Goal: Task Accomplishment & Management: Manage account settings

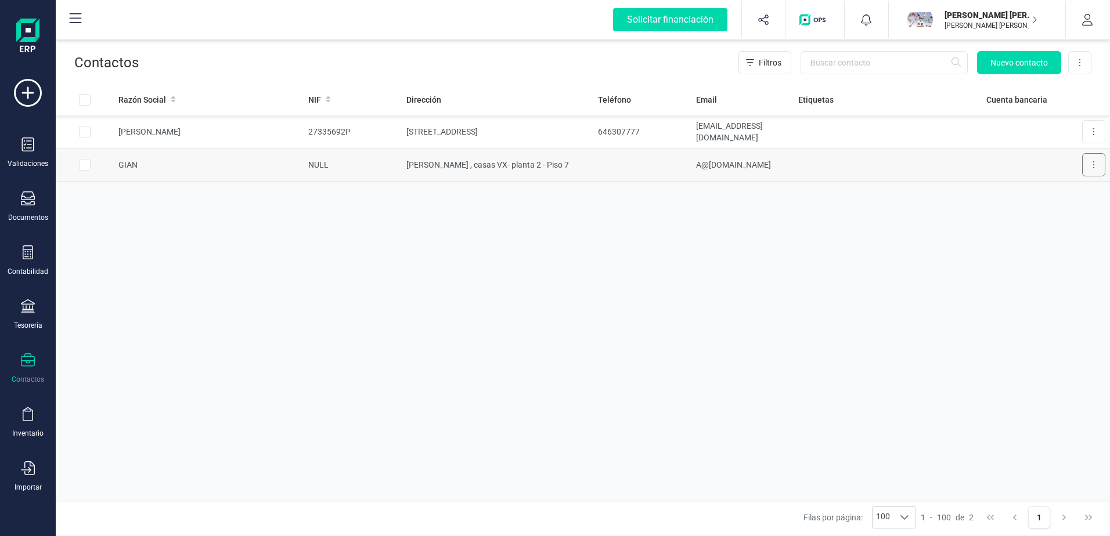
click at [1094, 168] on icon at bounding box center [1093, 164] width 1 height 7
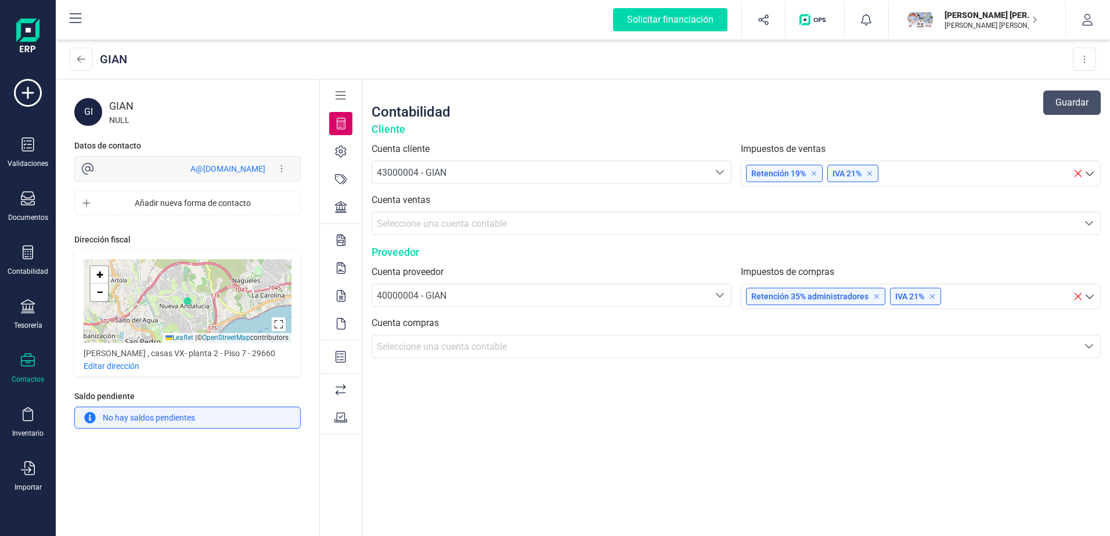
click at [484, 167] on div "43000004 - GIAN" at bounding box center [540, 173] width 327 height 14
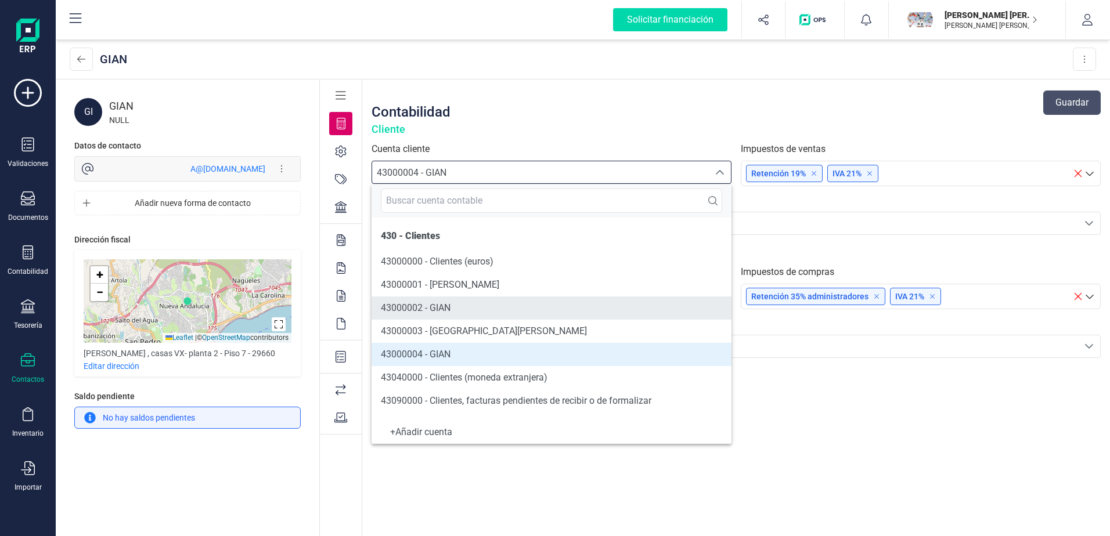
click at [477, 305] on li "43000002 - GIAN" at bounding box center [552, 308] width 360 height 23
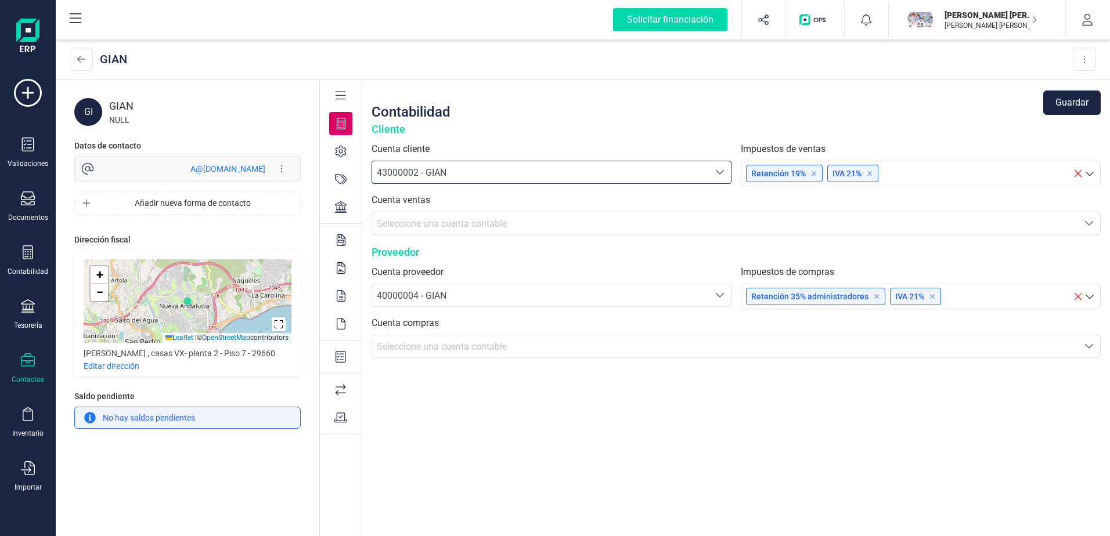
click at [462, 178] on div "43000002 - GIAN" at bounding box center [540, 173] width 327 height 14
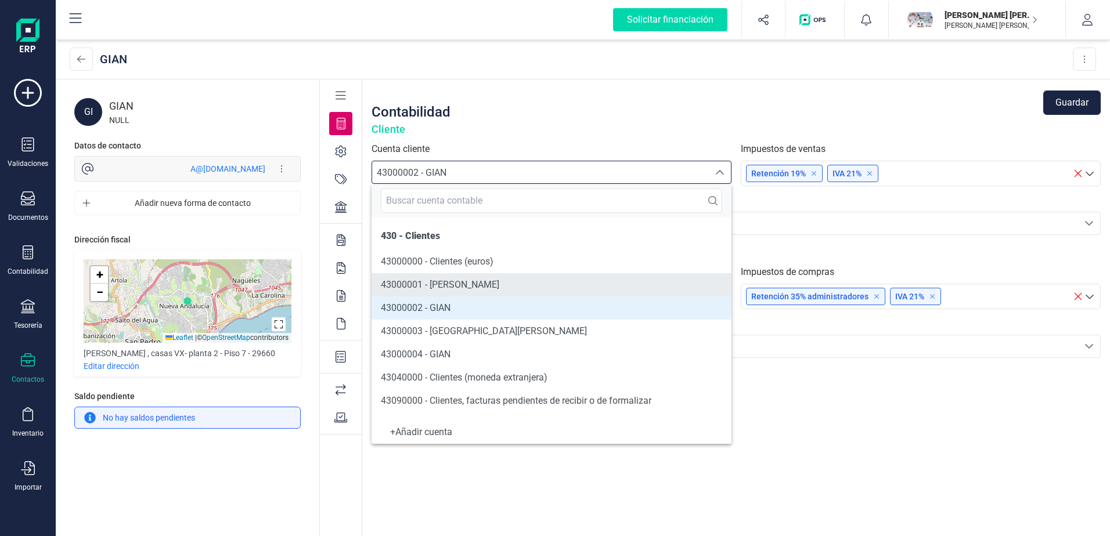
click at [471, 279] on span "43000001 - [PERSON_NAME]" at bounding box center [440, 284] width 118 height 11
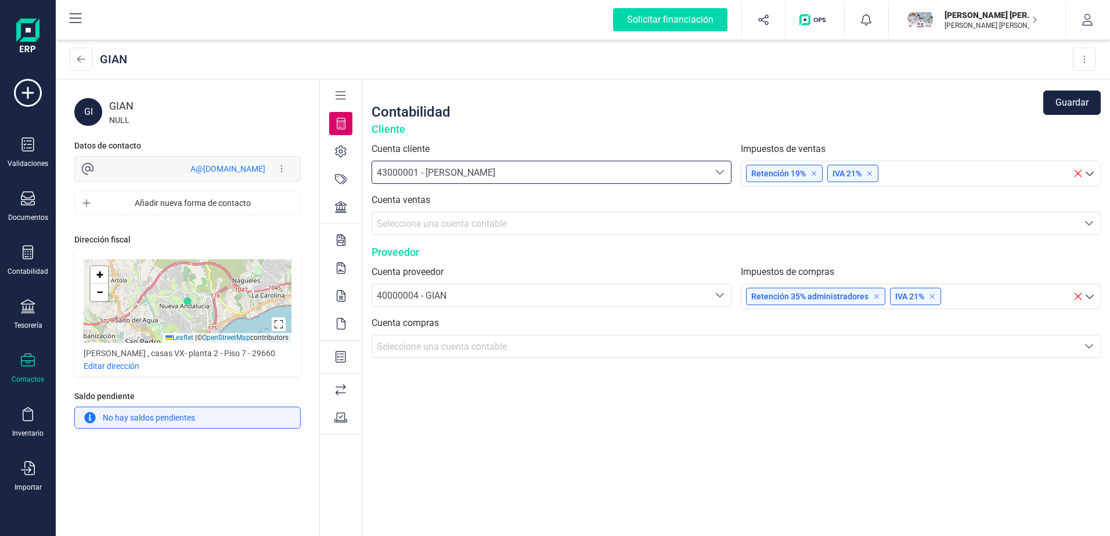
click at [478, 168] on span "43000001 - [PERSON_NAME]" at bounding box center [436, 172] width 118 height 11
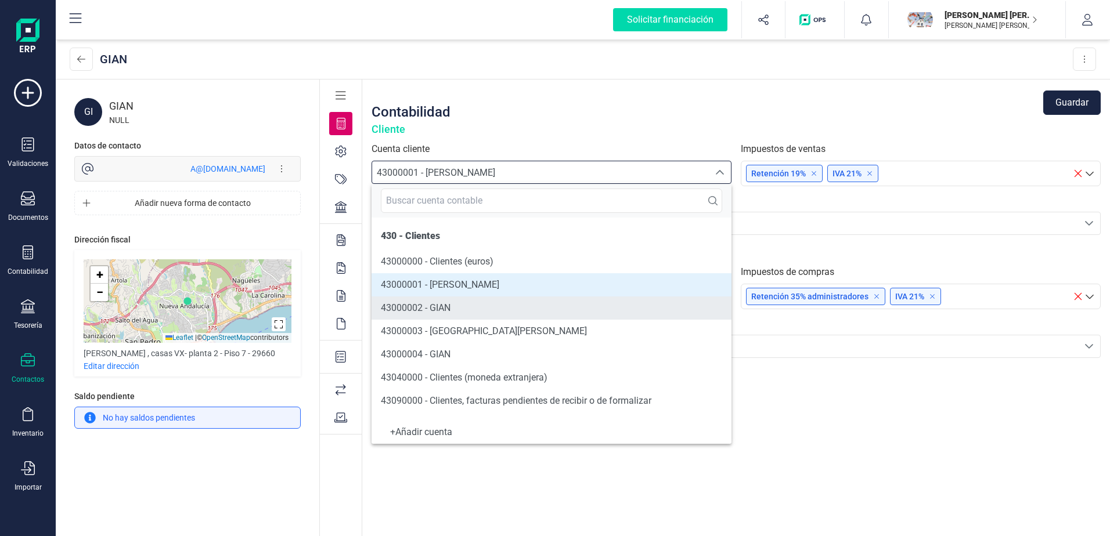
click at [463, 302] on li "43000002 - GIAN" at bounding box center [552, 308] width 360 height 23
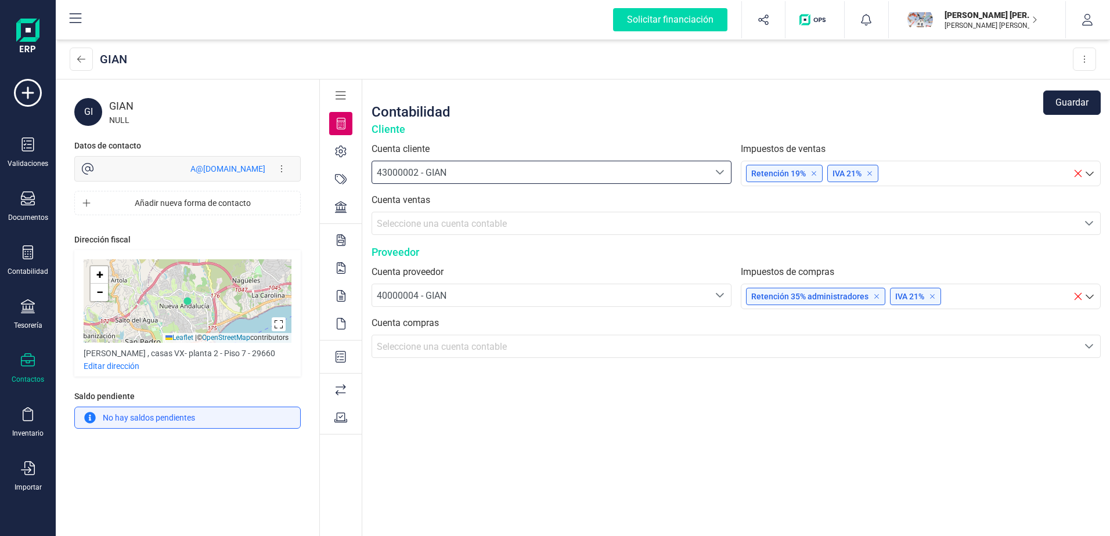
click at [341, 99] on icon at bounding box center [341, 96] width 10 height 8
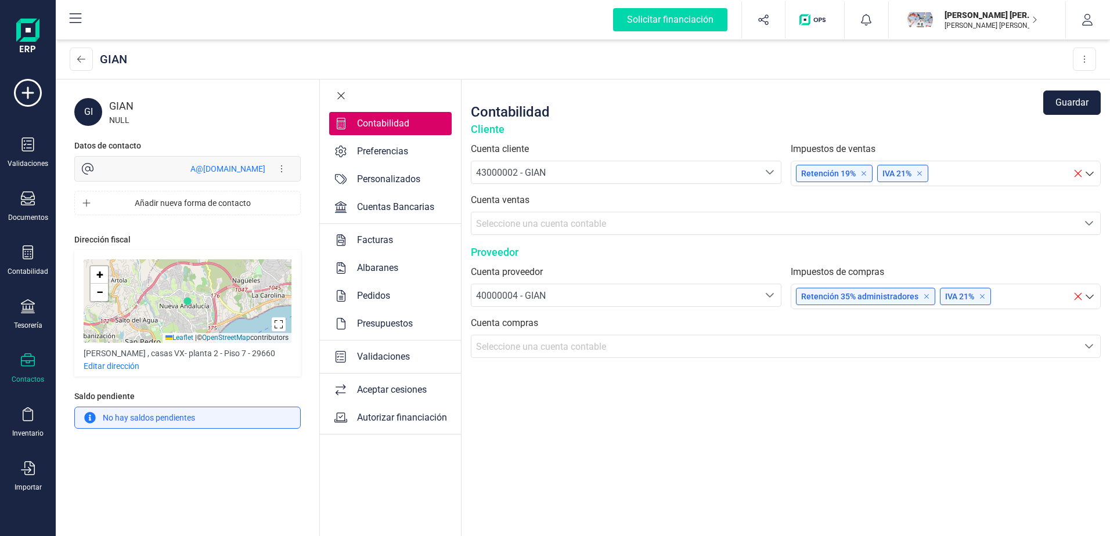
click at [342, 96] on icon at bounding box center [341, 96] width 9 height 12
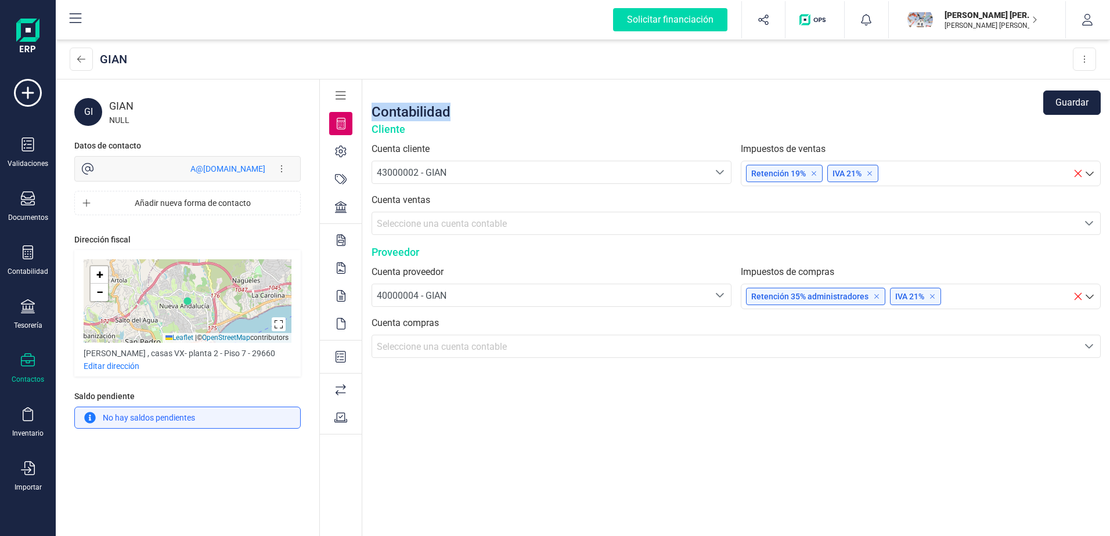
click at [342, 96] on icon at bounding box center [341, 96] width 10 height 8
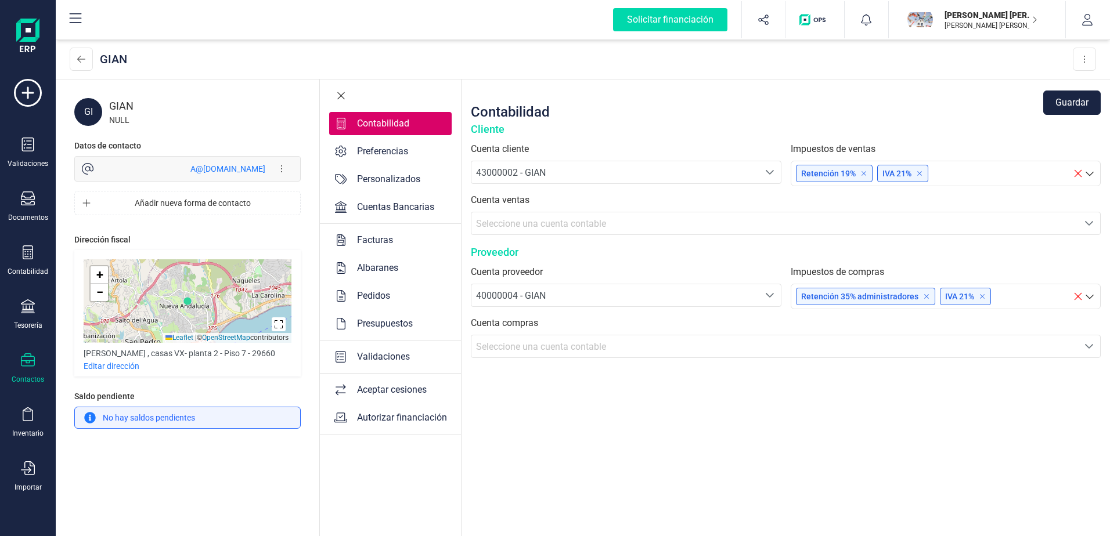
click at [341, 95] on icon at bounding box center [340, 95] width 7 height 7
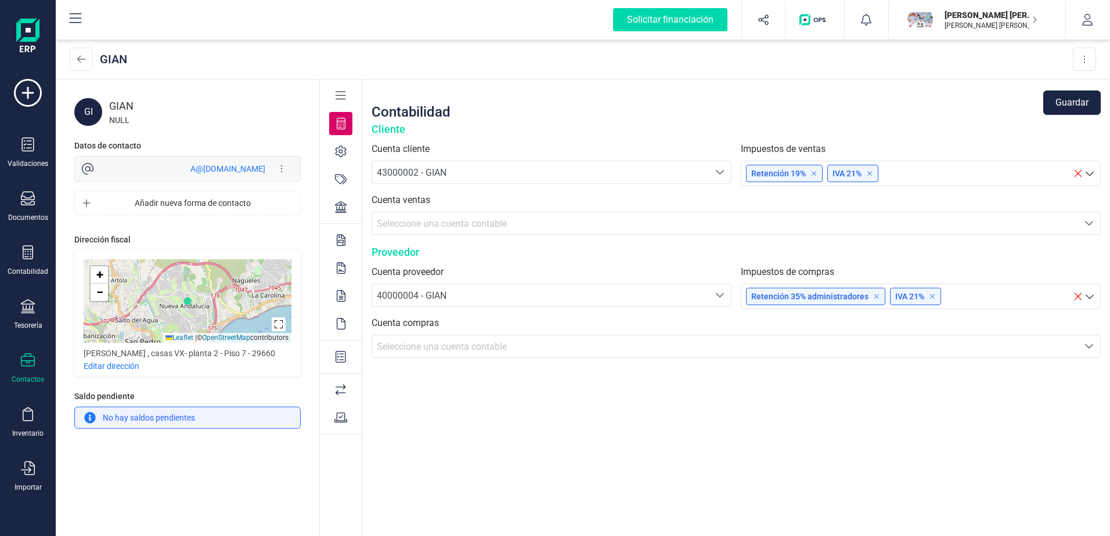
click at [341, 95] on icon at bounding box center [341, 96] width 10 height 8
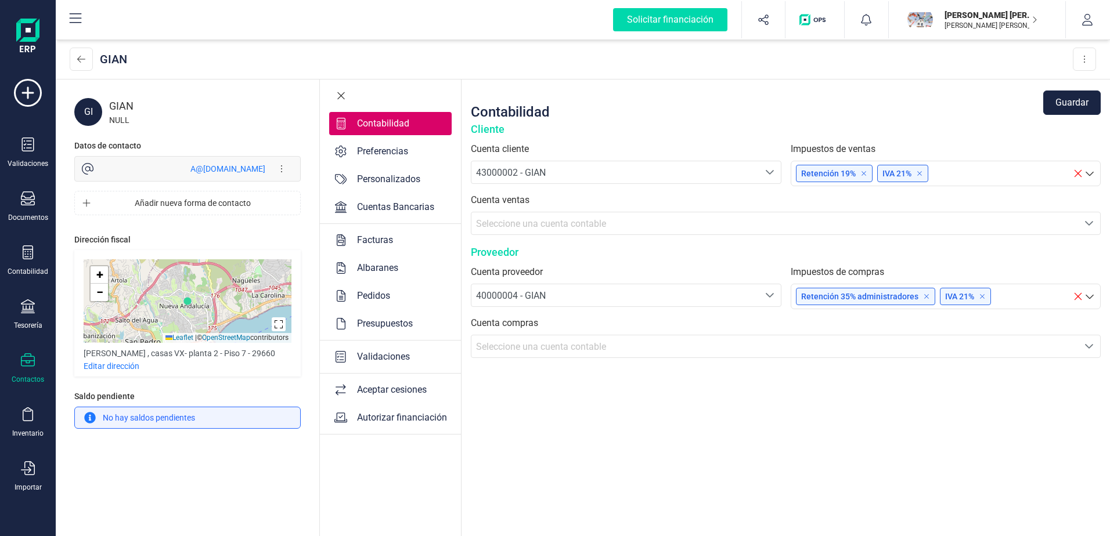
click at [341, 95] on icon at bounding box center [340, 95] width 7 height 7
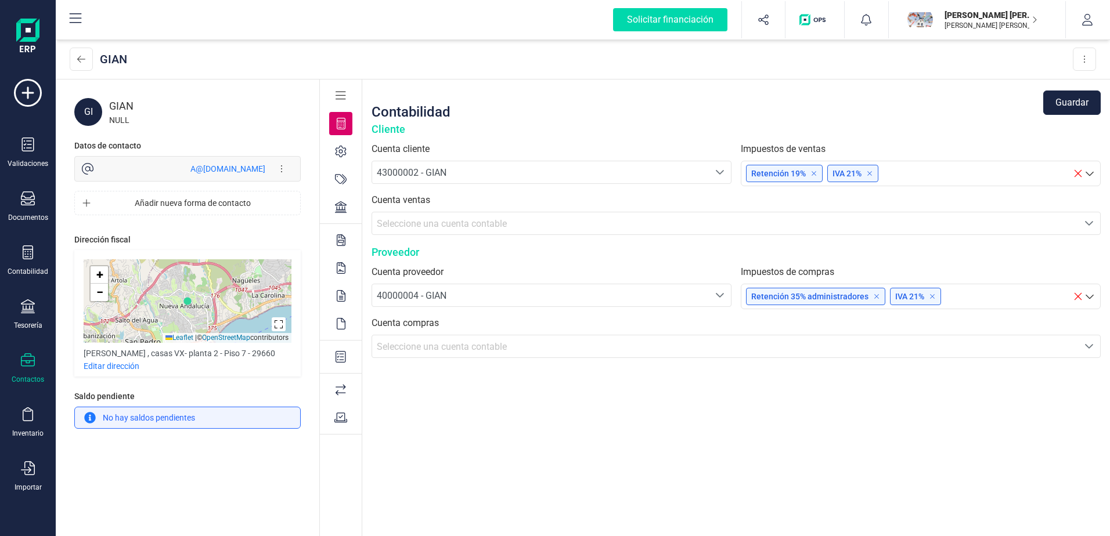
click at [616, 292] on div "40000004 - GIAN" at bounding box center [540, 296] width 327 height 14
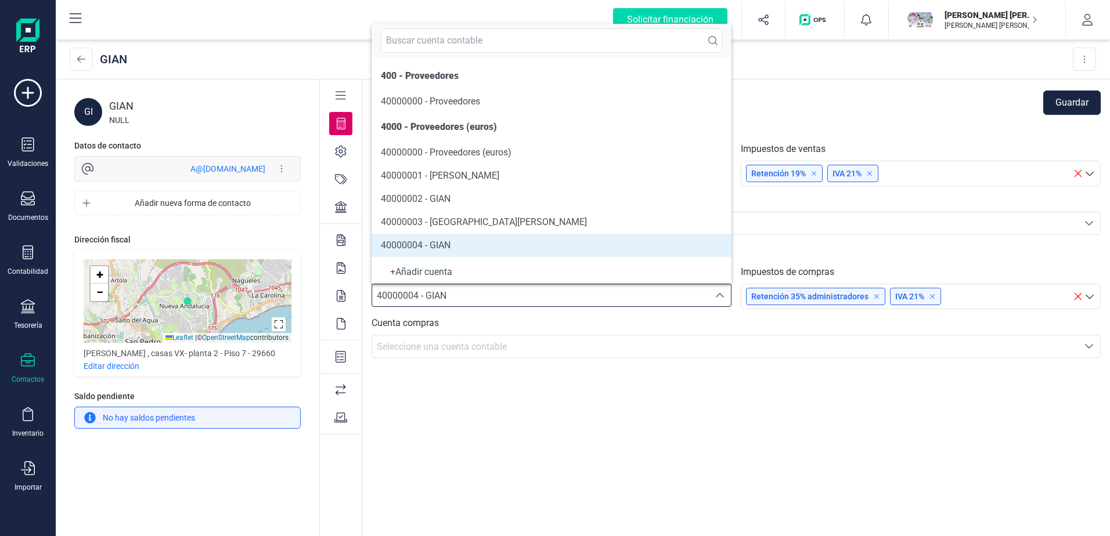
click at [811, 85] on div "Contabilidad Guardar" at bounding box center [736, 102] width 729 height 37
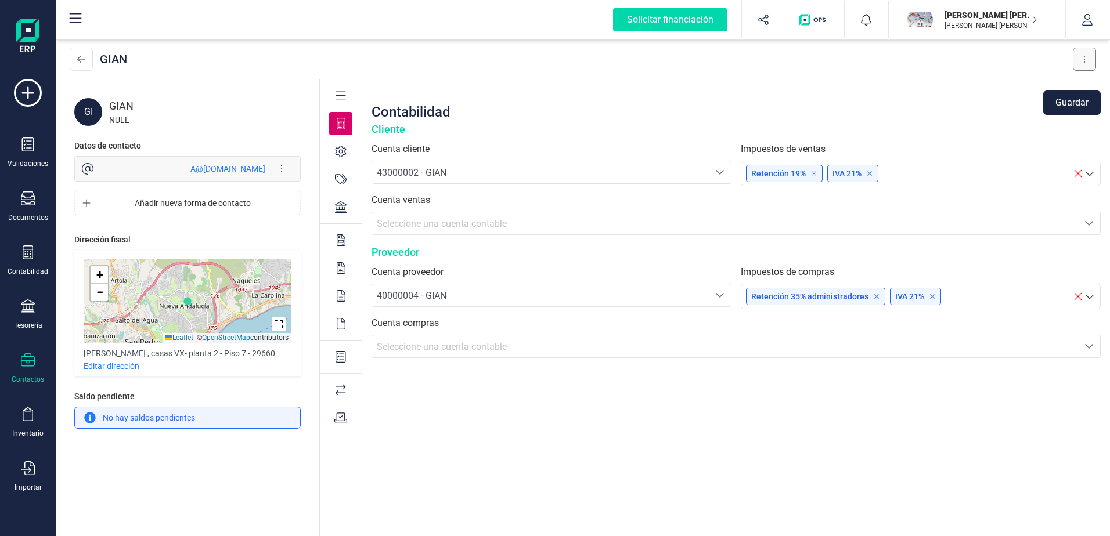
click at [1088, 55] on button at bounding box center [1084, 59] width 23 height 23
click at [118, 111] on div "GIAN" at bounding box center [205, 106] width 192 height 16
click at [93, 108] on div "GI" at bounding box center [88, 112] width 28 height 28
click at [131, 104] on div "GIAN" at bounding box center [205, 106] width 192 height 16
click at [190, 416] on div "No hay saldos pendientes" at bounding box center [187, 418] width 226 height 22
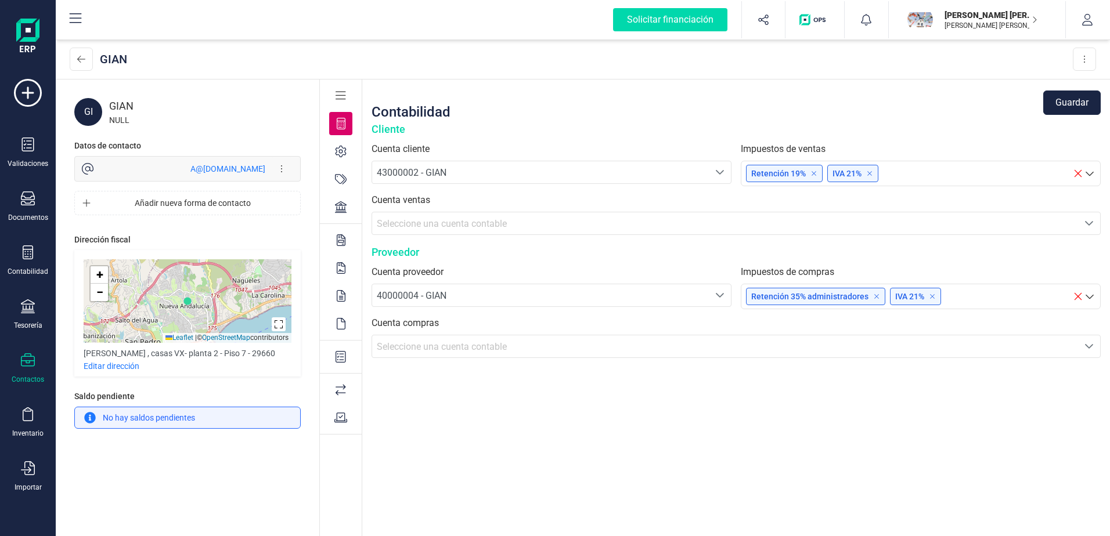
click at [281, 170] on button at bounding box center [281, 168] width 23 height 23
click at [282, 170] on icon at bounding box center [281, 168] width 2 height 9
click at [114, 366] on p "Editar dirección" at bounding box center [112, 366] width 56 height 12
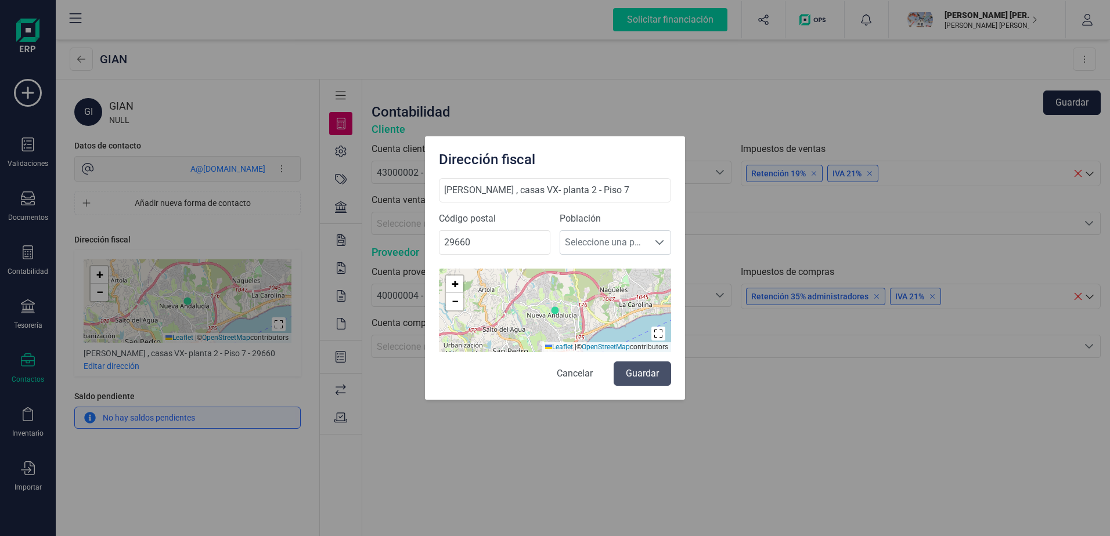
click at [567, 377] on button "Cancelar" at bounding box center [574, 374] width 59 height 24
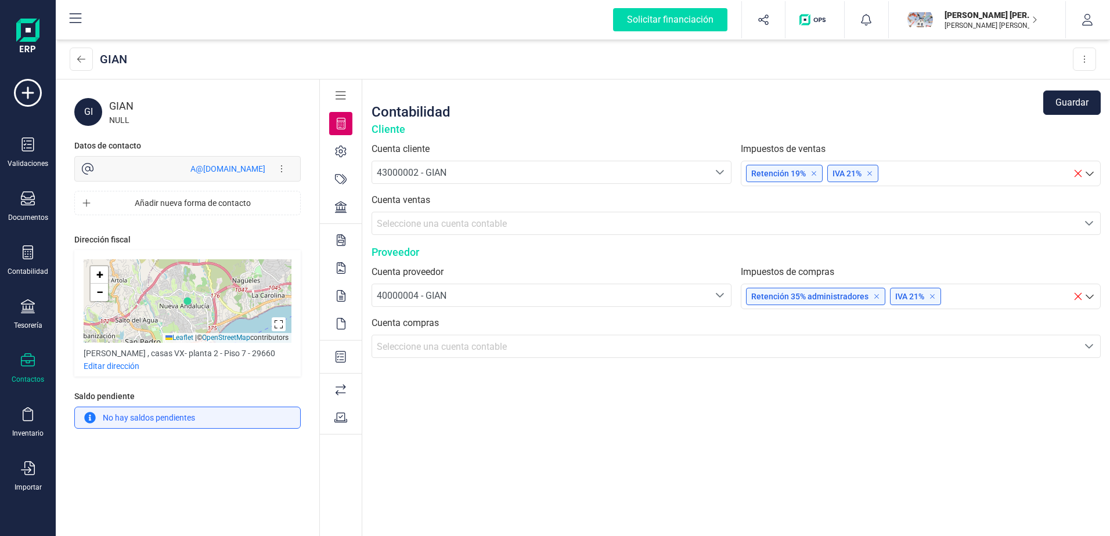
click at [127, 110] on div "GIAN" at bounding box center [205, 106] width 192 height 16
click at [125, 121] on div "NULL" at bounding box center [205, 120] width 192 height 12
click at [124, 121] on div "NULL" at bounding box center [205, 120] width 192 height 12
drag, startPoint x: 124, startPoint y: 121, endPoint x: 91, endPoint y: 112, distance: 33.7
click at [91, 112] on div "GI" at bounding box center [88, 112] width 28 height 28
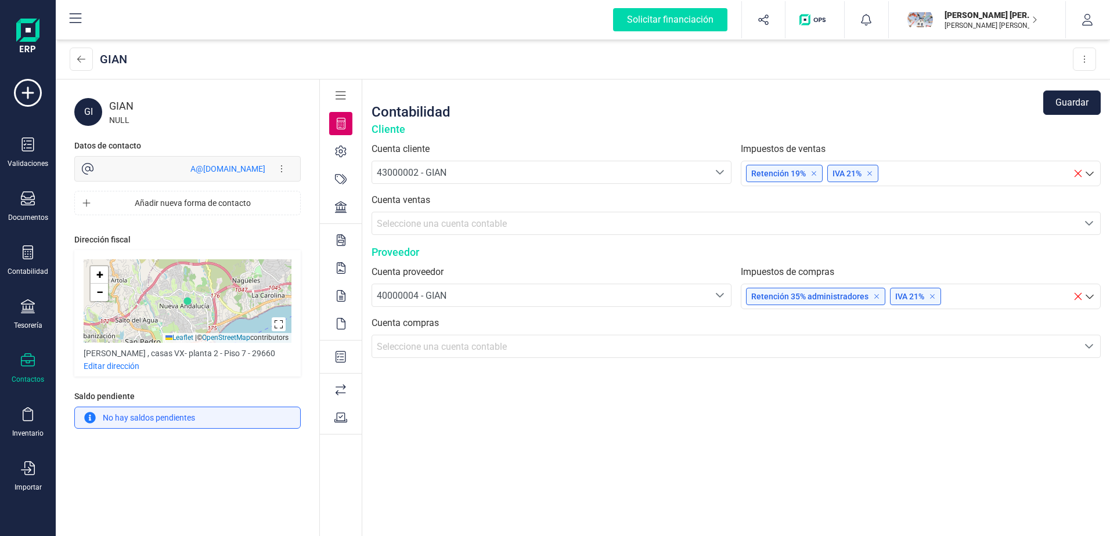
click at [89, 111] on div "GI" at bounding box center [88, 112] width 28 height 28
click at [117, 109] on div "GIAN" at bounding box center [205, 106] width 192 height 16
click at [88, 111] on div "GI" at bounding box center [88, 112] width 28 height 28
click at [135, 111] on div "GIAN" at bounding box center [205, 106] width 192 height 16
click at [97, 113] on div "GI" at bounding box center [88, 112] width 28 height 28
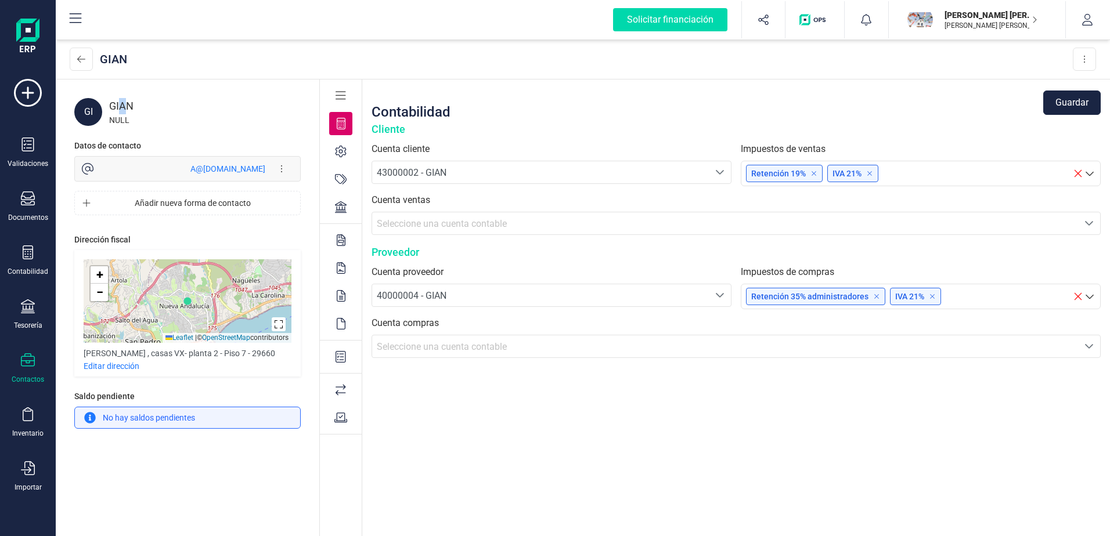
click at [124, 111] on div "GIAN" at bounding box center [205, 106] width 192 height 16
drag, startPoint x: 124, startPoint y: 111, endPoint x: 90, endPoint y: 113, distance: 34.3
click at [90, 113] on div "GI" at bounding box center [88, 112] width 28 height 28
click at [128, 114] on div "GIAN" at bounding box center [205, 106] width 192 height 16
click at [101, 116] on div "GI" at bounding box center [88, 112] width 28 height 28
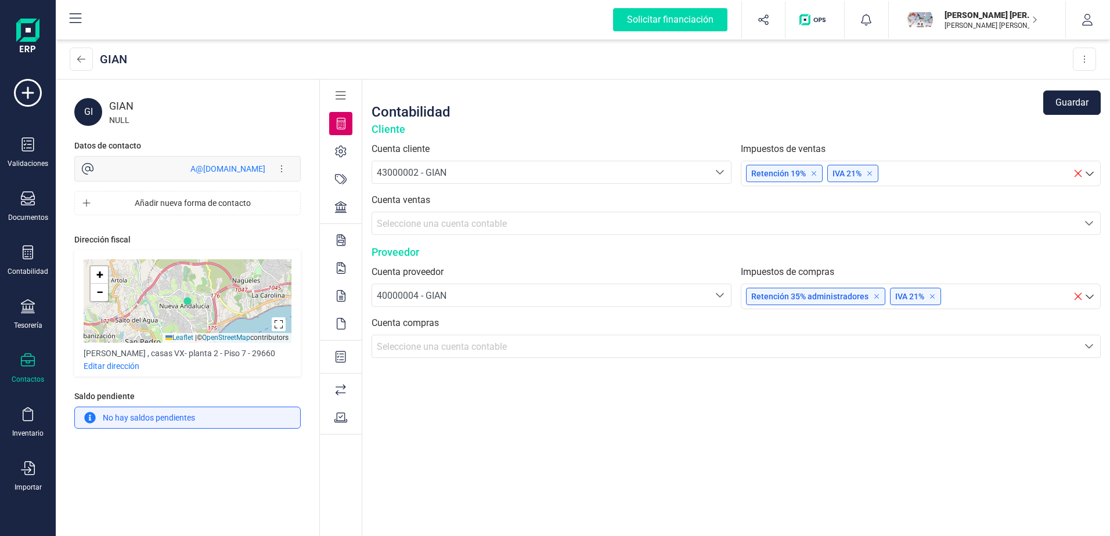
click at [84, 110] on div "GI" at bounding box center [88, 112] width 28 height 28
click at [1086, 59] on button at bounding box center [1084, 59] width 23 height 23
click at [1059, 85] on span "Eliminar contacto" at bounding box center [1054, 88] width 63 height 12
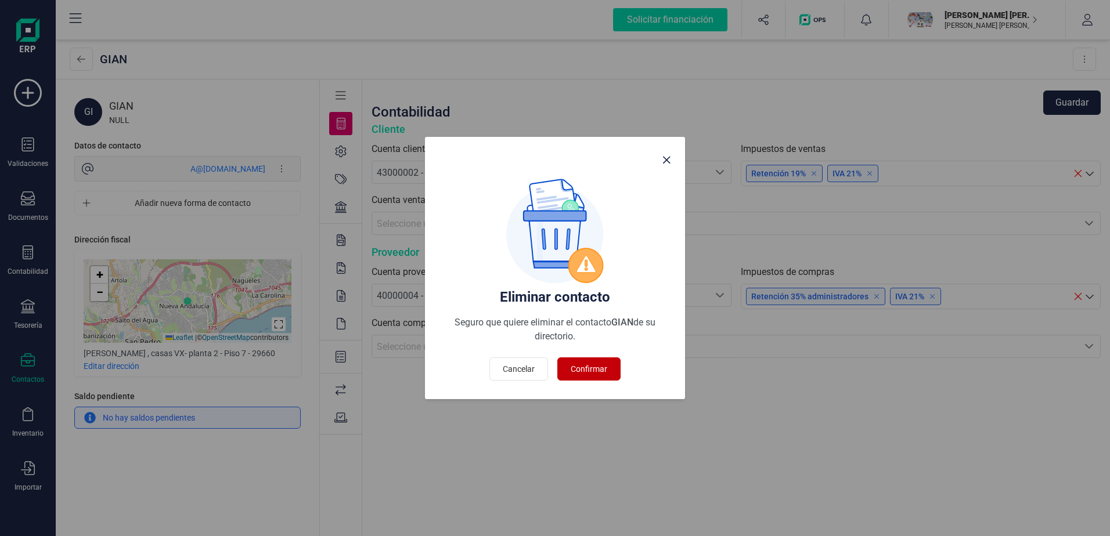
click at [604, 363] on button "Confirmar" at bounding box center [588, 369] width 63 height 23
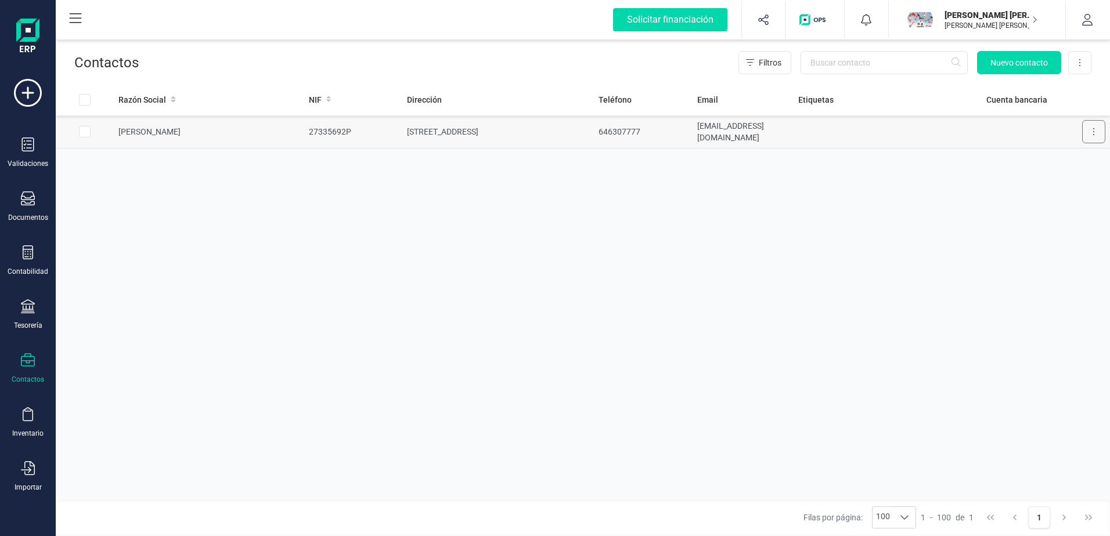
click at [1093, 129] on icon at bounding box center [1094, 131] width 2 height 9
click at [1061, 159] on span "Editar contacto" at bounding box center [1060, 160] width 56 height 12
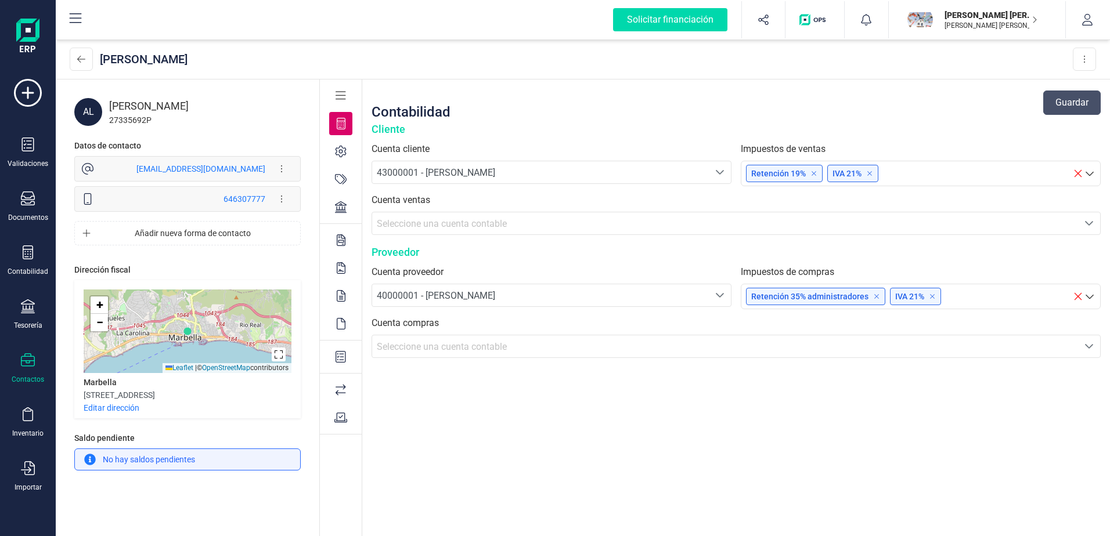
click at [343, 421] on icon at bounding box center [340, 418] width 13 height 10
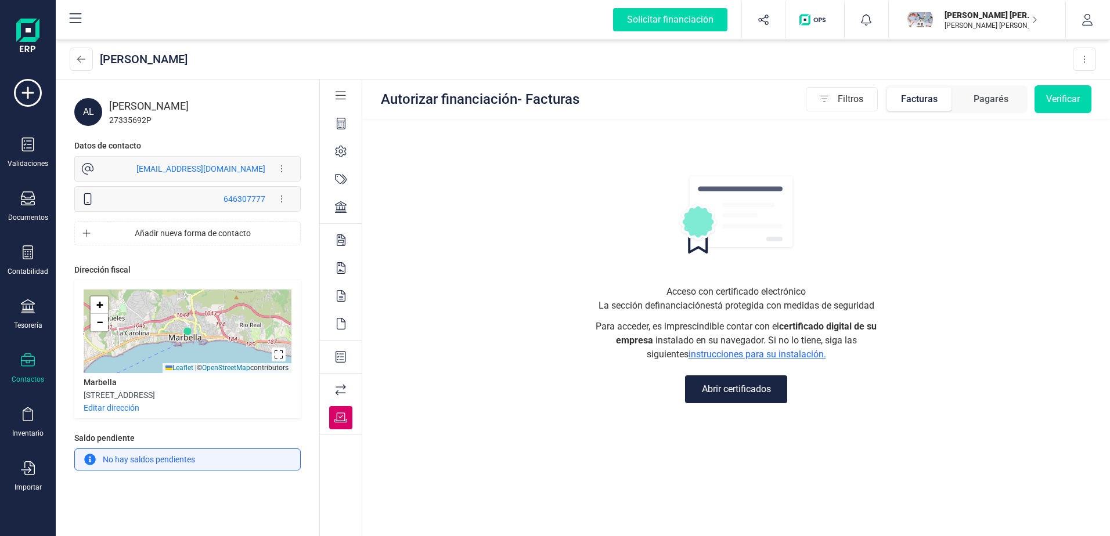
click at [340, 388] on icon at bounding box center [341, 390] width 10 height 12
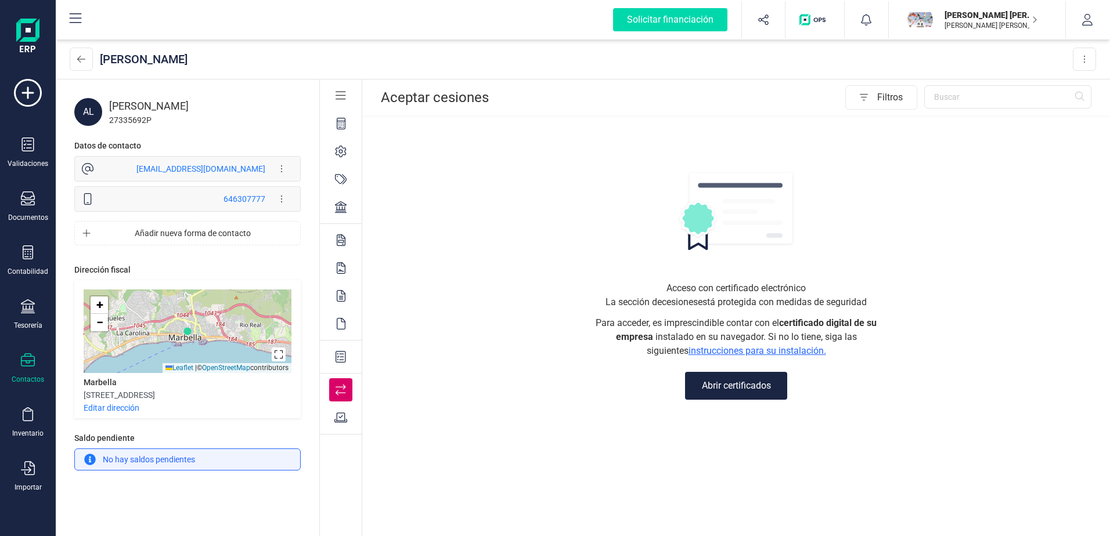
click at [336, 352] on icon at bounding box center [341, 357] width 10 height 12
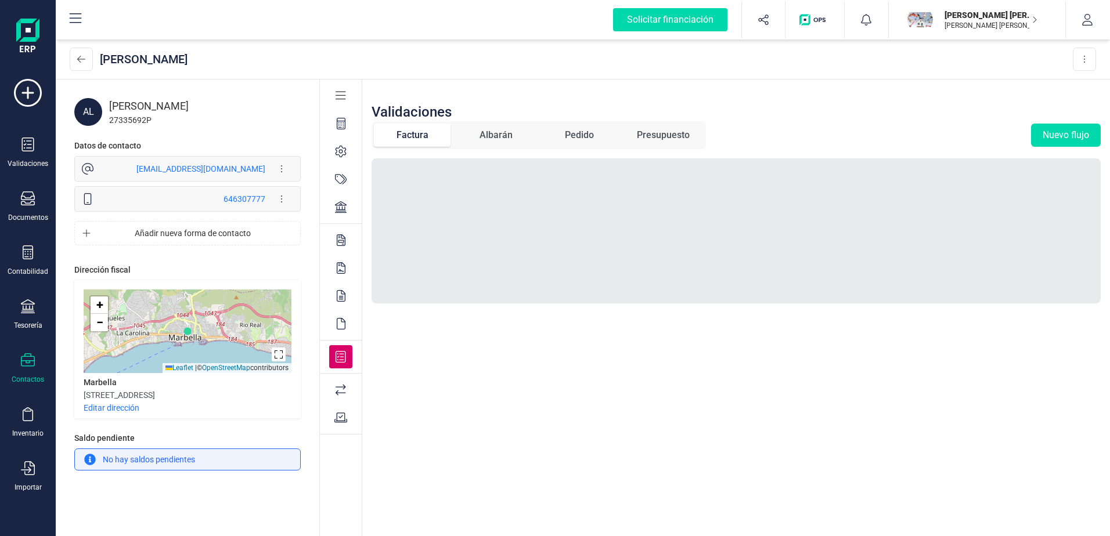
click at [341, 322] on icon at bounding box center [341, 324] width 9 height 12
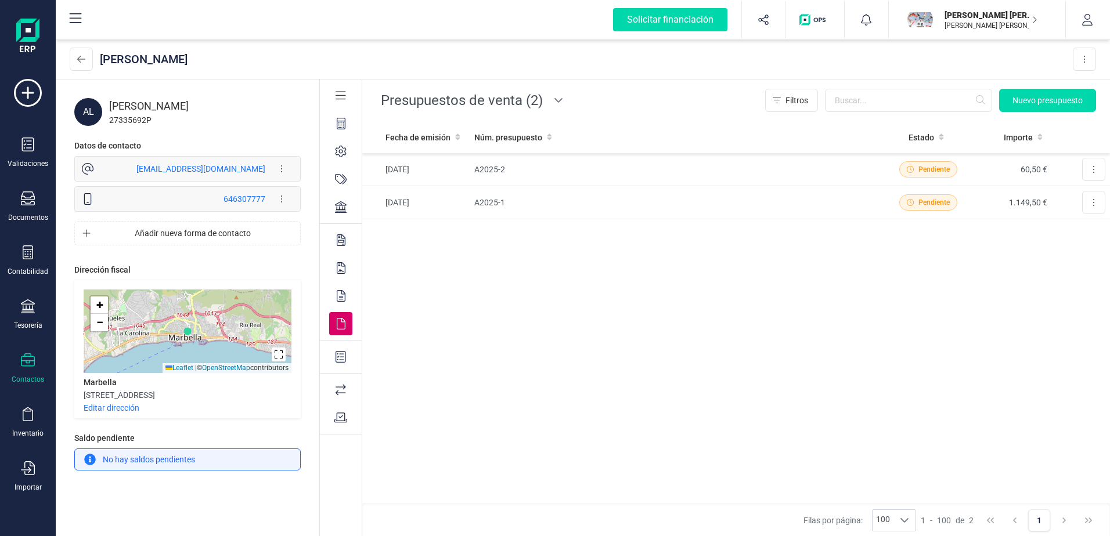
click at [342, 295] on icon at bounding box center [341, 296] width 9 height 12
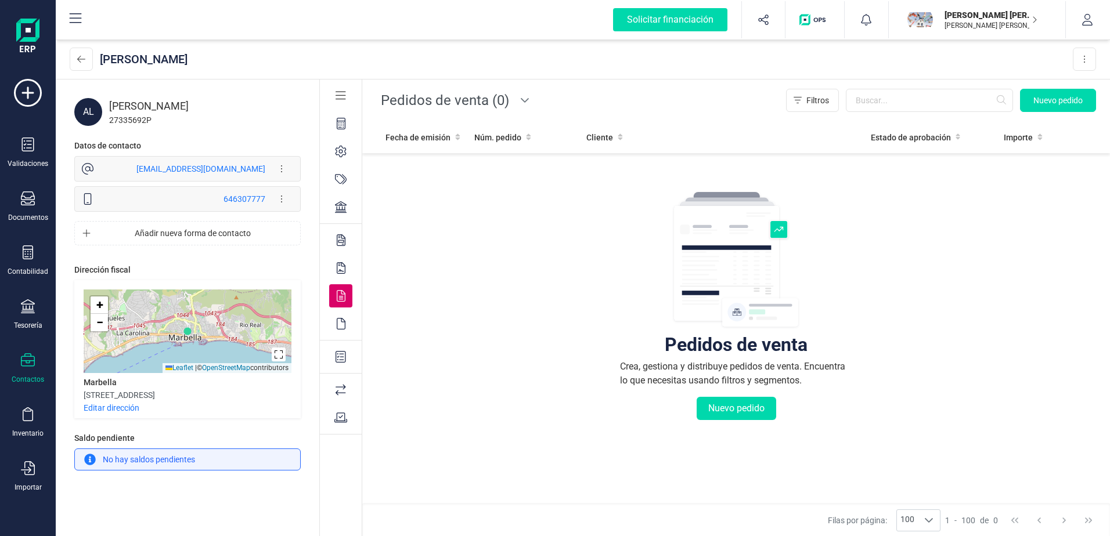
click at [349, 269] on div at bounding box center [340, 268] width 23 height 23
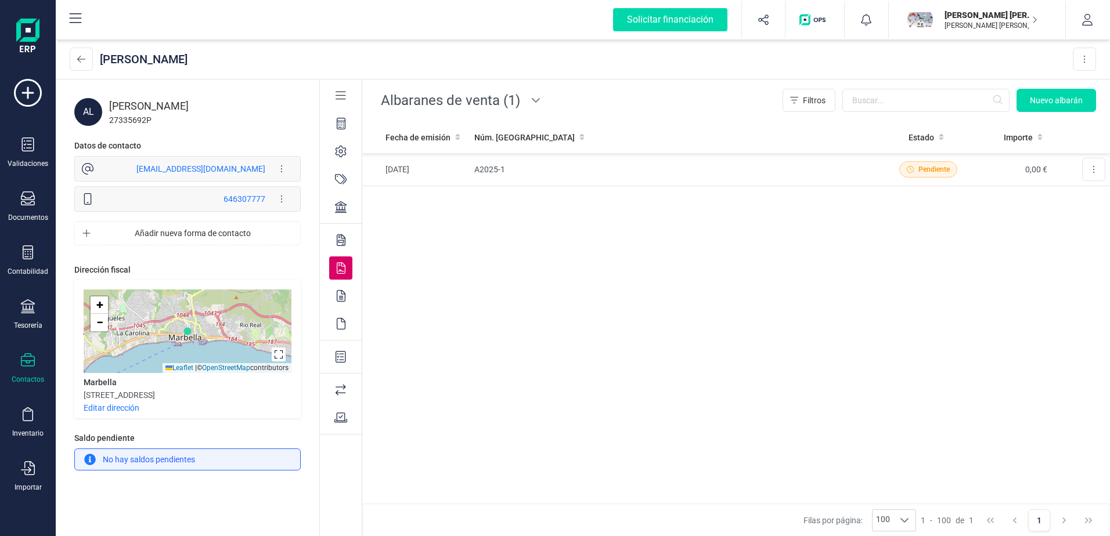
click at [339, 240] on icon at bounding box center [341, 241] width 9 height 12
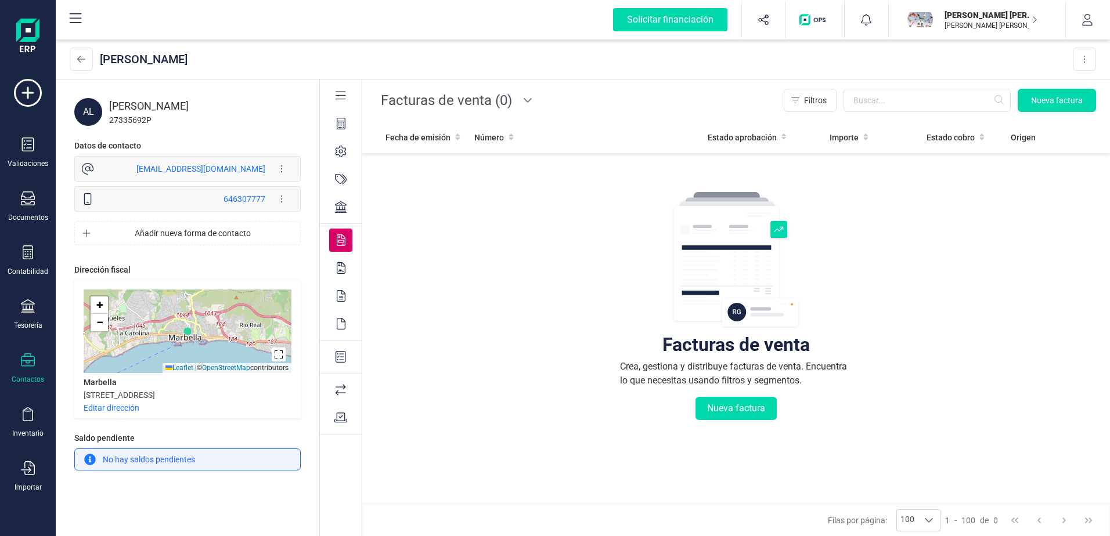
click at [340, 211] on icon at bounding box center [341, 207] width 12 height 12
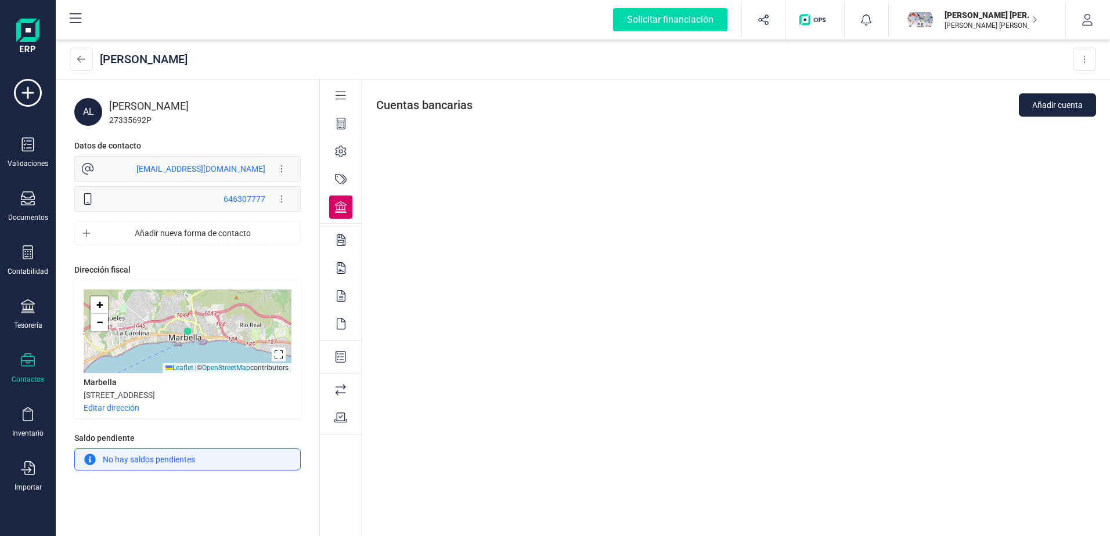
click at [340, 179] on icon at bounding box center [341, 180] width 12 height 12
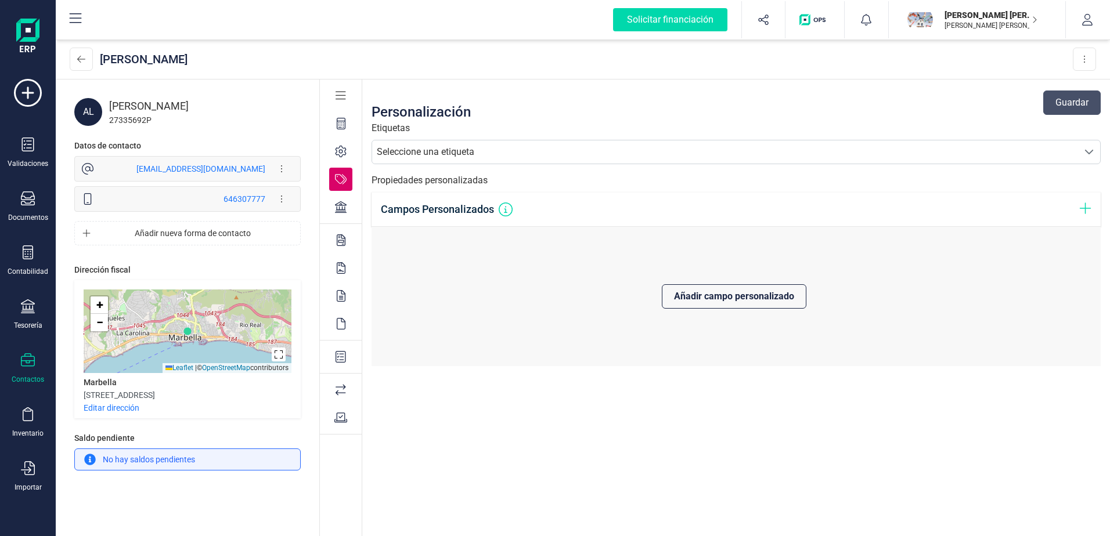
click at [407, 150] on div "Seleccione una etiqueta" at bounding box center [426, 152] width 98 height 14
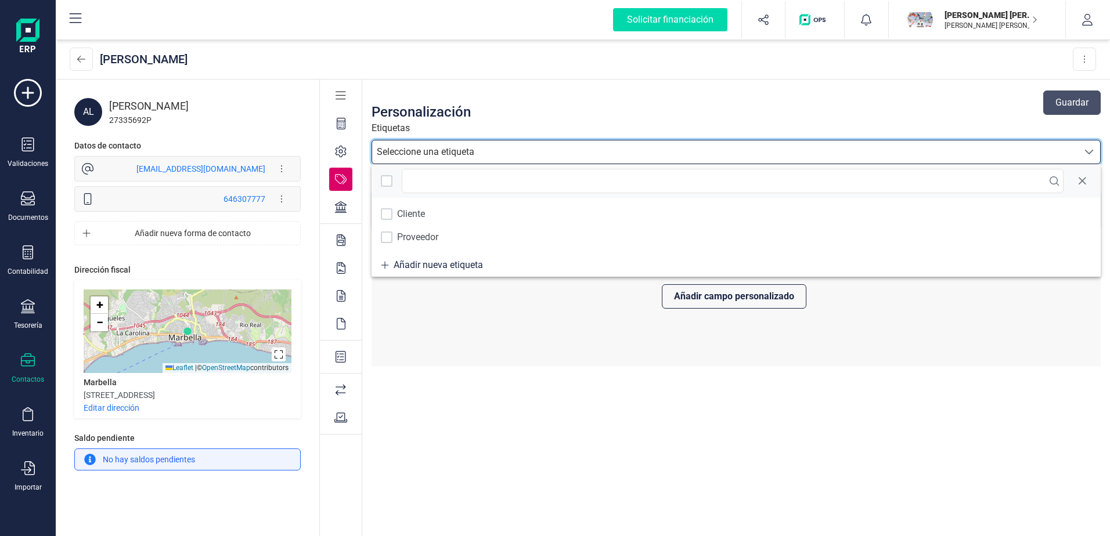
scroll to position [7, 51]
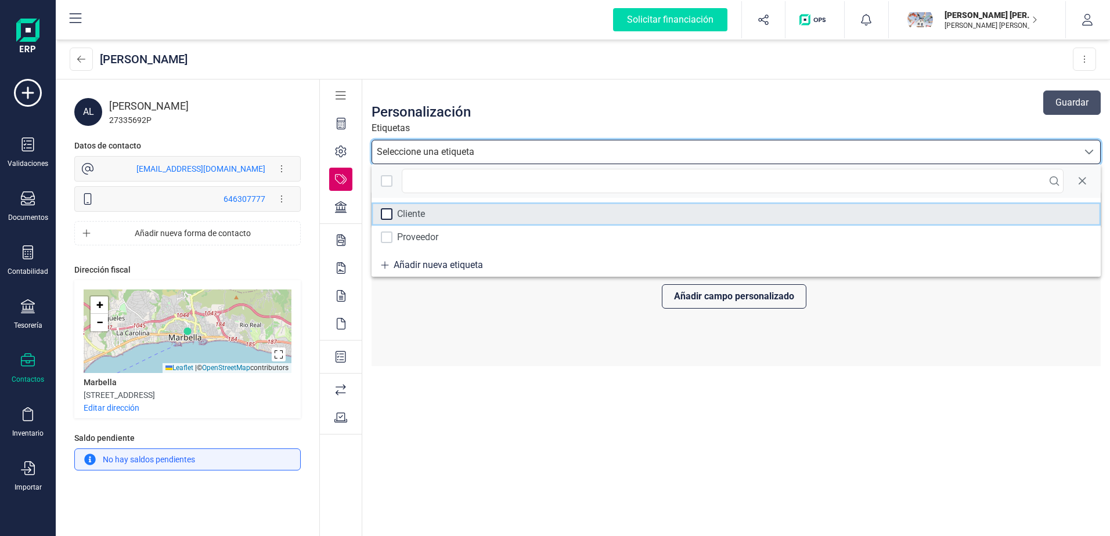
click at [385, 214] on div at bounding box center [387, 214] width 12 height 12
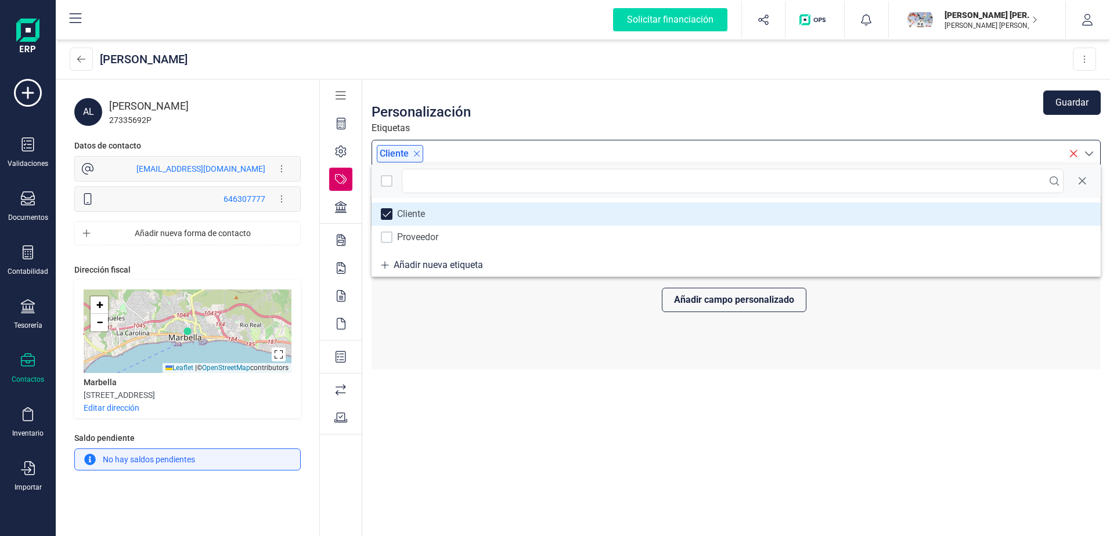
click at [589, 427] on div "Personalización Guardar Etiquetas Cliente Propiedades personalizadas Campos Per…" at bounding box center [736, 309] width 748 height 459
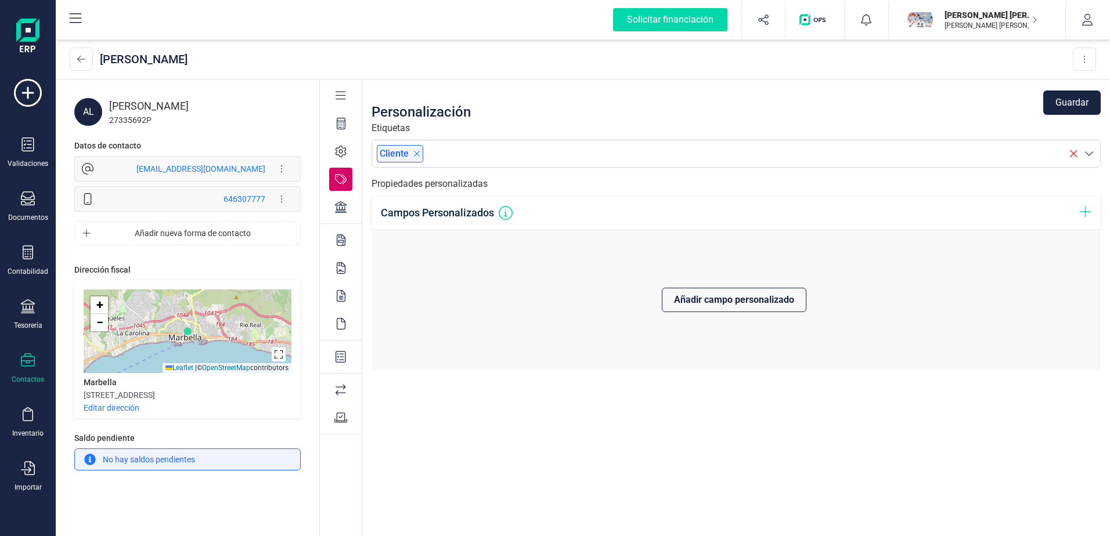
click at [338, 150] on icon at bounding box center [341, 152] width 12 height 12
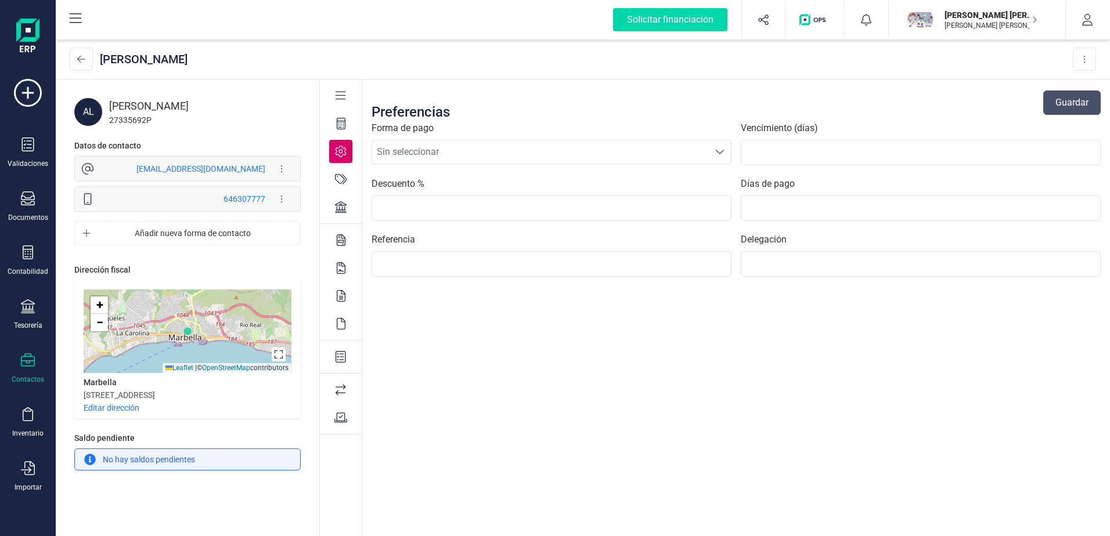
click at [460, 153] on span "Sin seleccionar" at bounding box center [540, 151] width 337 height 23
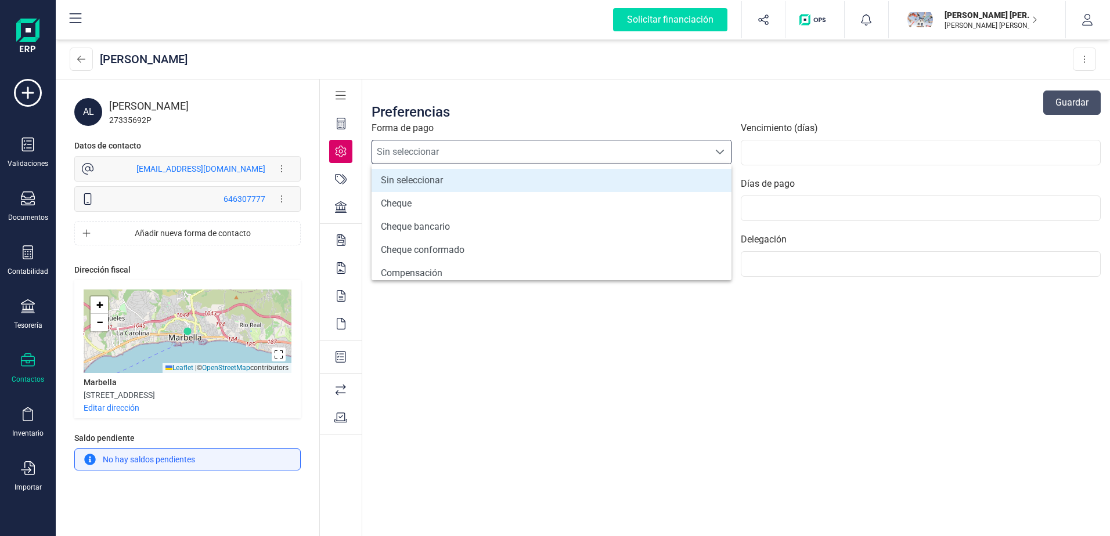
click at [462, 150] on span "Sin seleccionar" at bounding box center [540, 151] width 337 height 23
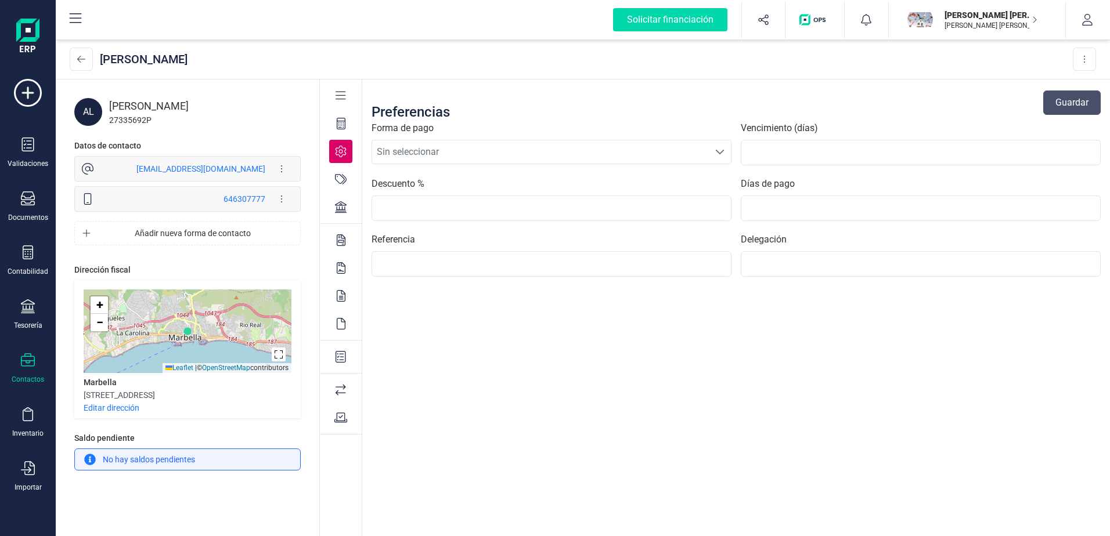
click at [337, 124] on icon at bounding box center [341, 124] width 9 height 12
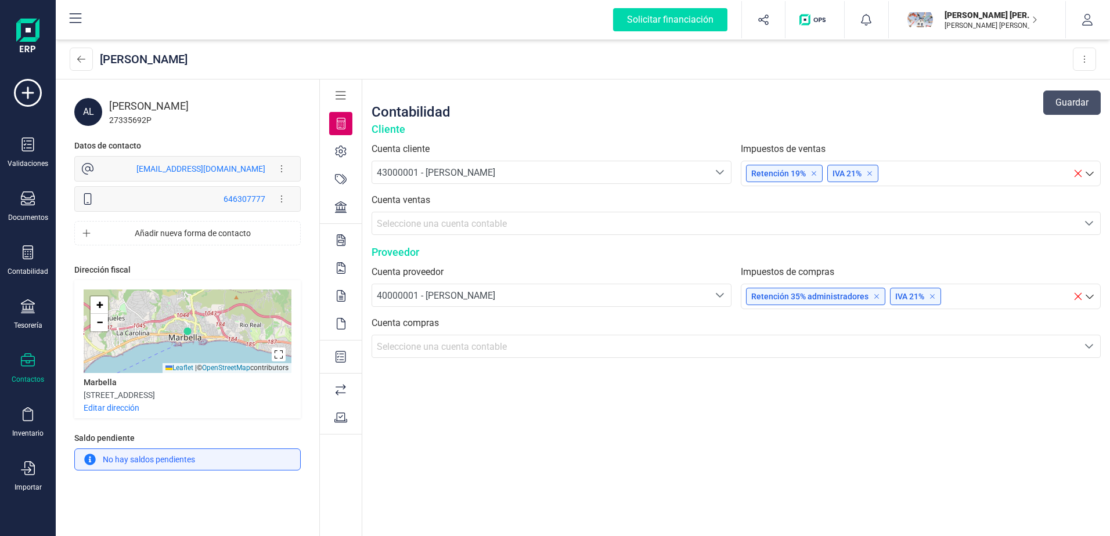
click at [950, 229] on div "Seleccione una cuenta contable" at bounding box center [725, 224] width 697 height 14
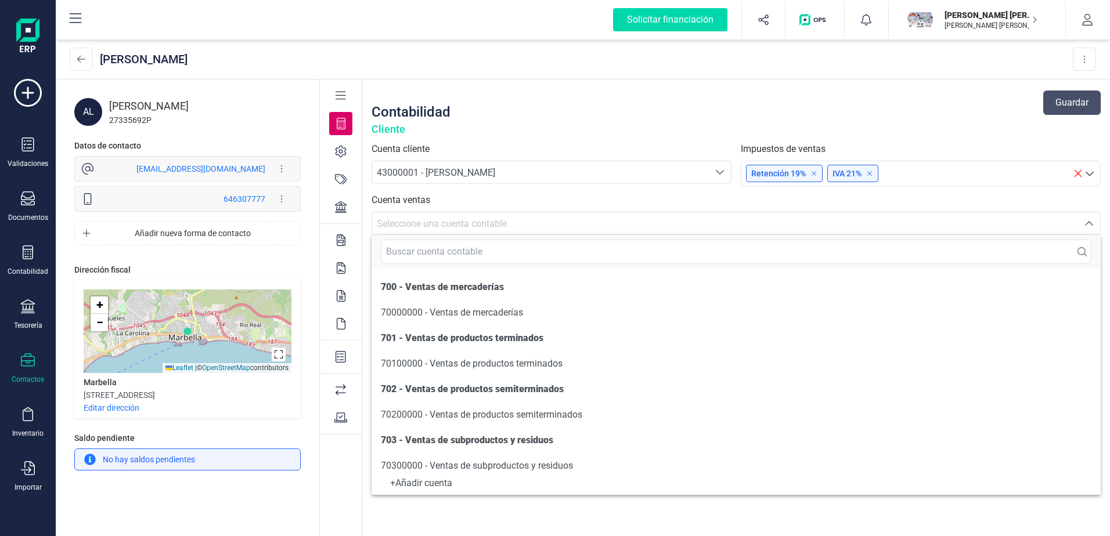
click at [950, 226] on div "Seleccione una cuenta contable" at bounding box center [725, 224] width 697 height 14
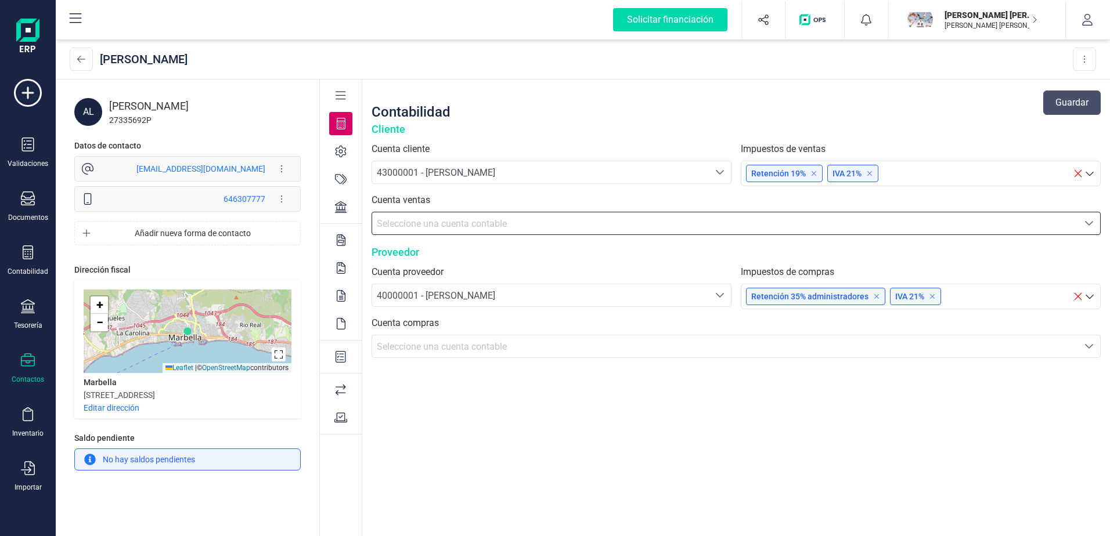
click at [979, 354] on div "Seleccione una cuenta contable" at bounding box center [725, 347] width 697 height 14
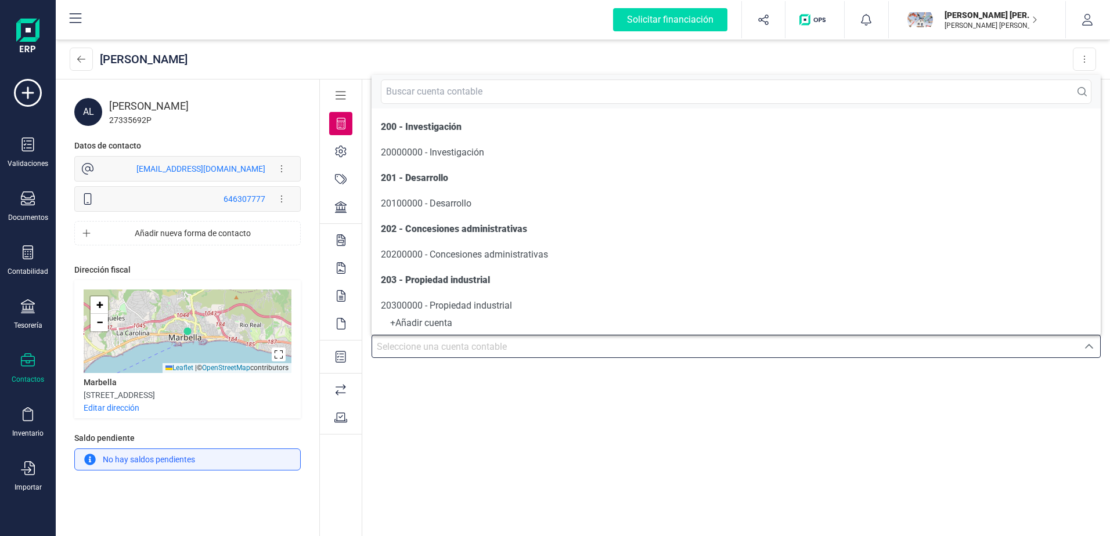
click at [979, 354] on div "Seleccione una cuenta contable" at bounding box center [725, 347] width 697 height 14
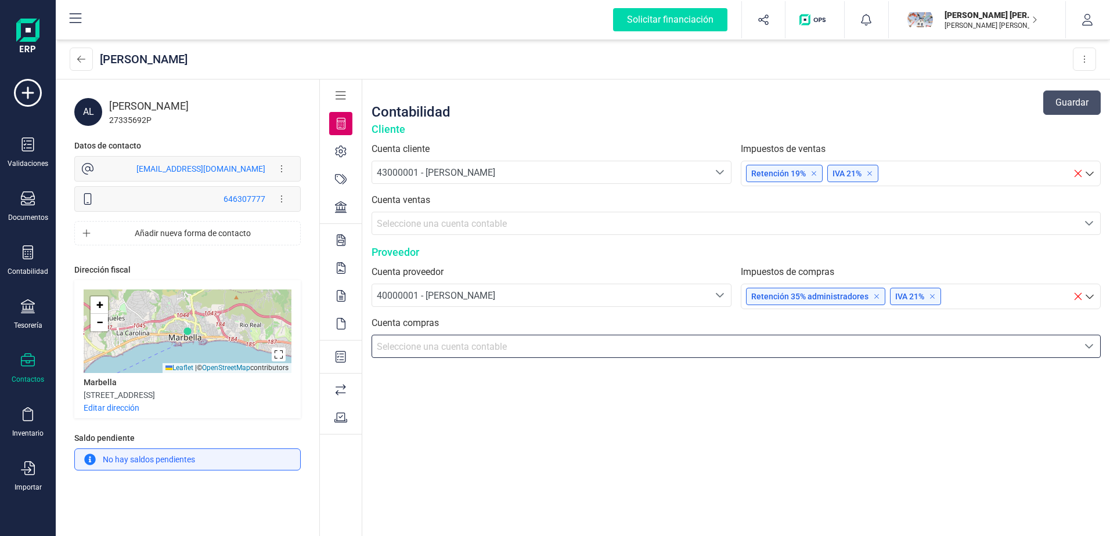
click at [1008, 221] on div "Seleccione una cuenta contable" at bounding box center [725, 224] width 697 height 14
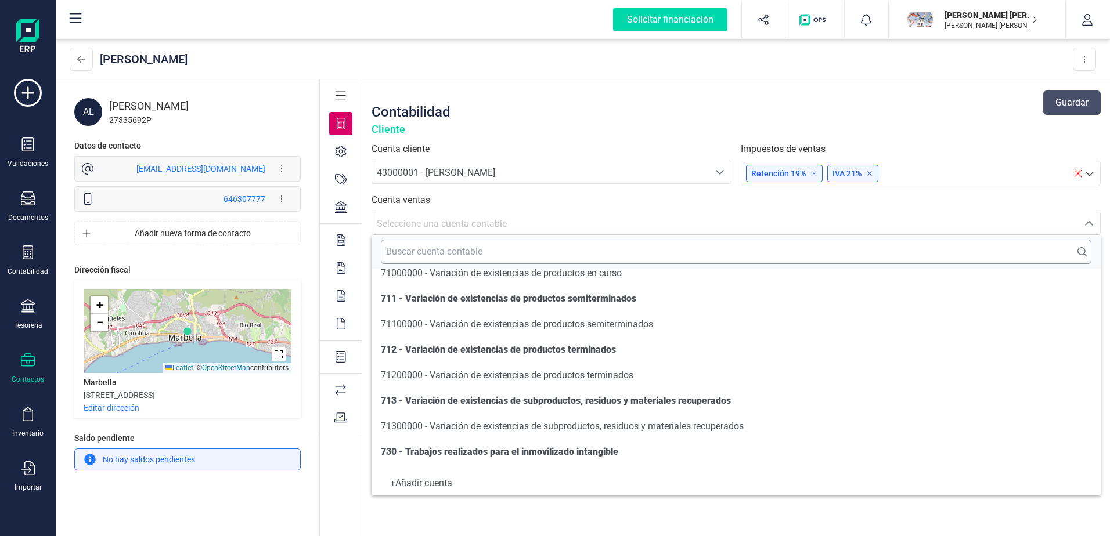
scroll to position [748, 0]
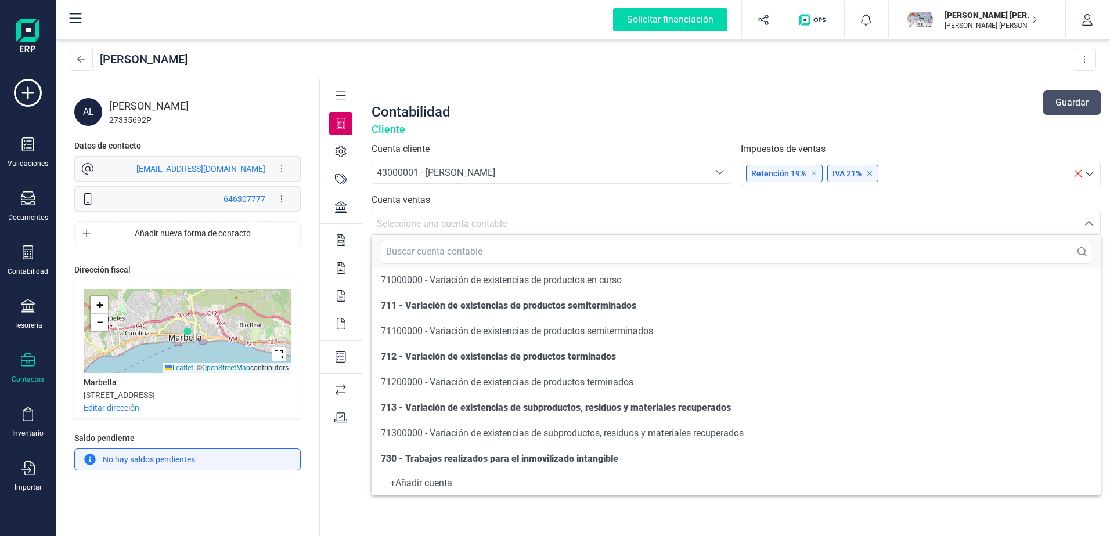
click at [890, 95] on div "Contabilidad Guardar" at bounding box center [736, 102] width 729 height 37
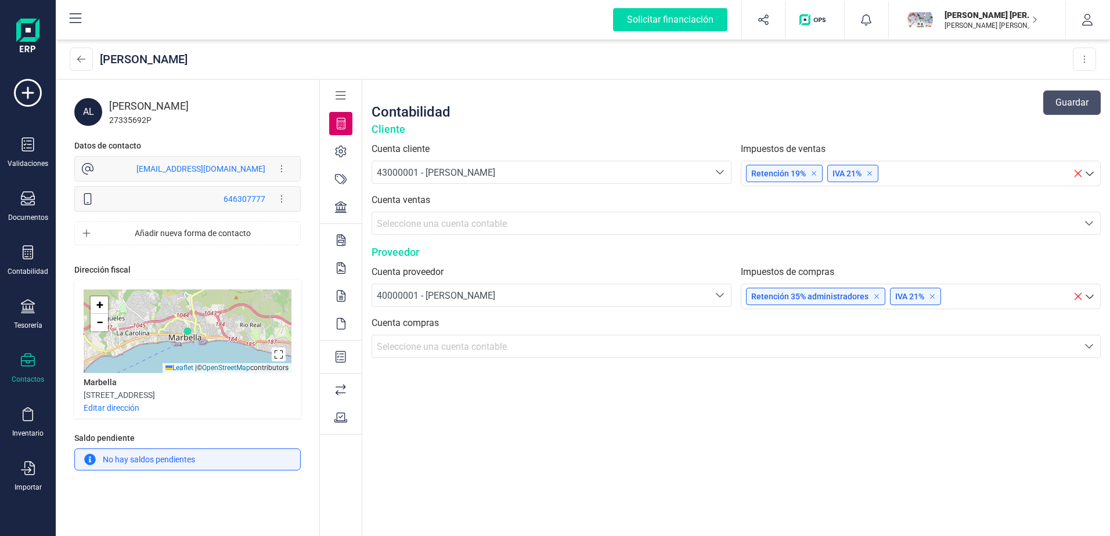
click at [80, 103] on div "AL" at bounding box center [88, 112] width 28 height 28
click at [96, 106] on div "AL" at bounding box center [88, 112] width 28 height 28
click at [127, 105] on div "[PERSON_NAME]" at bounding box center [205, 106] width 192 height 16
drag, startPoint x: 131, startPoint y: 124, endPoint x: 135, endPoint y: 113, distance: 11.8
click at [131, 124] on div "27335692P" at bounding box center [205, 120] width 192 height 12
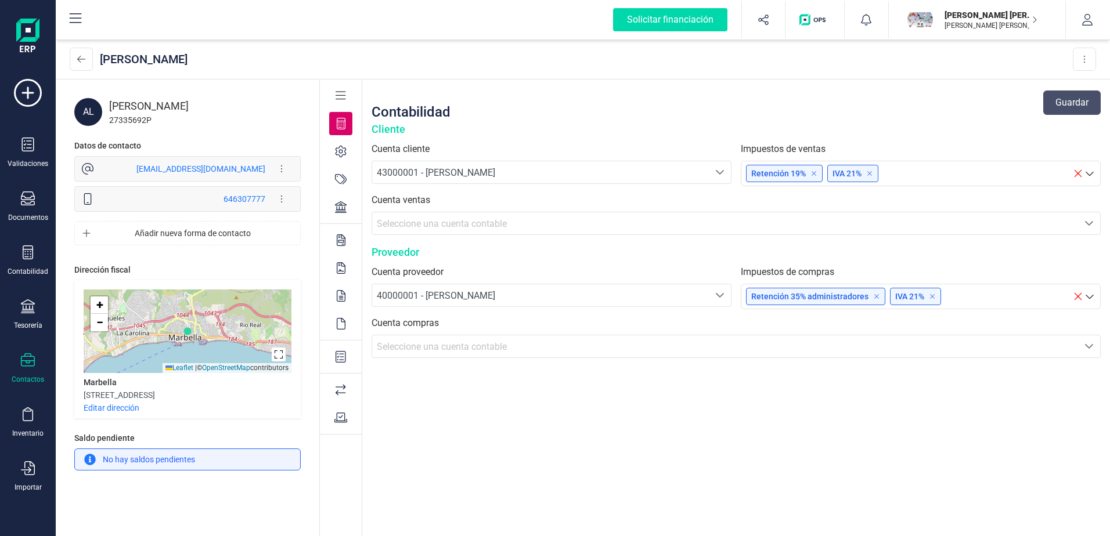
click at [135, 122] on div "27335692P" at bounding box center [205, 120] width 192 height 12
click at [136, 122] on div "27335692P" at bounding box center [205, 120] width 192 height 12
